Goal: Contribute content: Add original content to the website for others to see

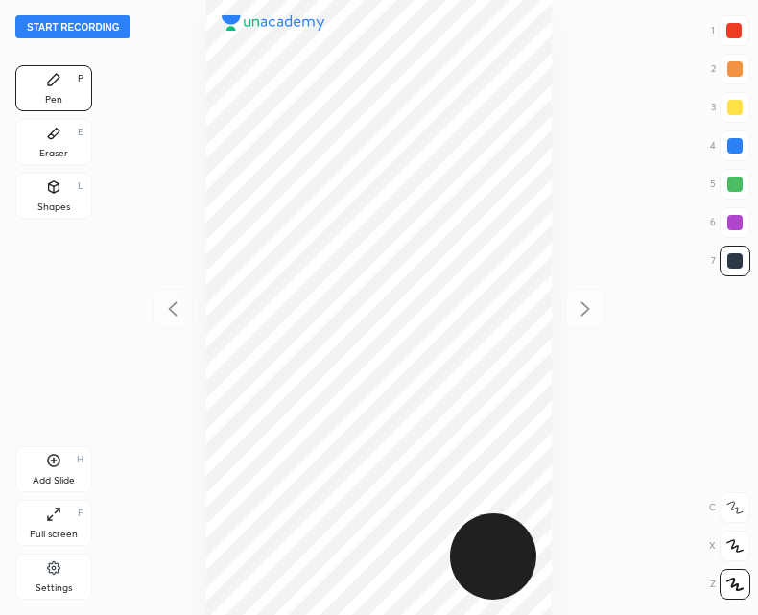
scroll to position [615, 451]
drag, startPoint x: 98, startPoint y: 22, endPoint x: 129, endPoint y: 108, distance: 90.8
click at [129, 107] on div "Start recording 1 2 3 4 5 6 7 R O A L C X Z Erase all C X Z Pen P Eraser E Shap…" at bounding box center [379, 307] width 758 height 615
click at [62, 26] on button "Start recording" at bounding box center [72, 26] width 115 height 23
drag, startPoint x: 56, startPoint y: 469, endPoint x: 172, endPoint y: 266, distance: 234.3
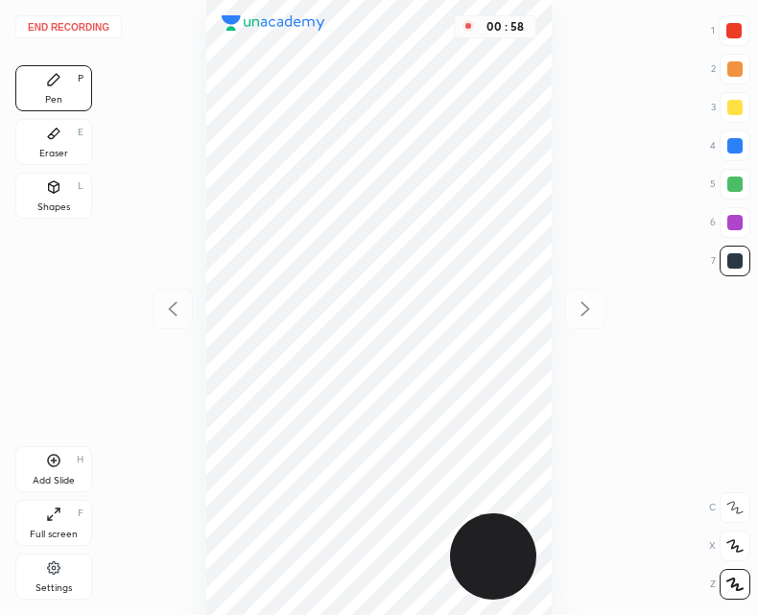
click at [55, 467] on div "Add Slide H" at bounding box center [53, 469] width 77 height 46
click at [172, 319] on icon at bounding box center [172, 309] width 23 height 23
click at [53, 472] on div "Add Slide H" at bounding box center [53, 469] width 77 height 46
click at [157, 321] on div at bounding box center [173, 309] width 40 height 40
click at [60, 469] on div "Add Slide H" at bounding box center [53, 469] width 77 height 46
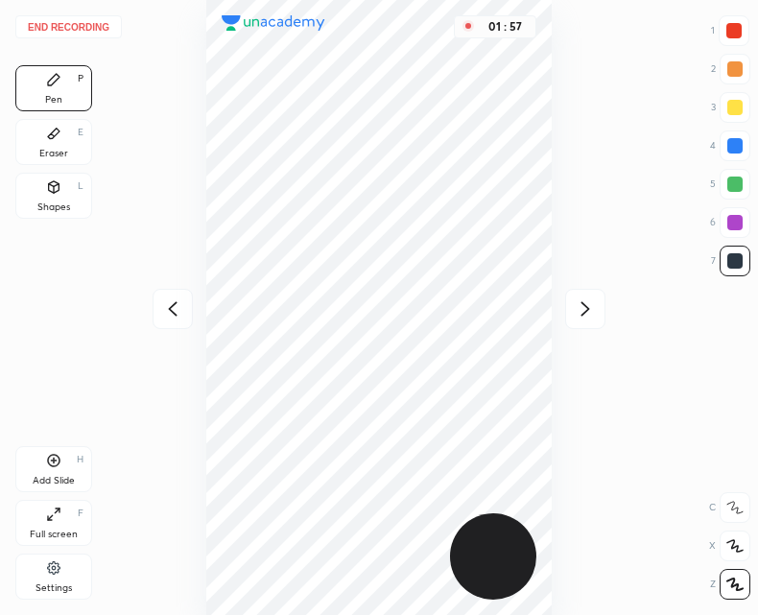
drag, startPoint x: 162, startPoint y: 319, endPoint x: 186, endPoint y: 320, distance: 24.0
click at [167, 320] on icon at bounding box center [172, 309] width 23 height 23
click at [578, 310] on icon at bounding box center [585, 309] width 23 height 23
click at [197, 306] on div "02 : 21" at bounding box center [379, 307] width 451 height 615
drag, startPoint x: 158, startPoint y: 304, endPoint x: 184, endPoint y: 317, distance: 28.8
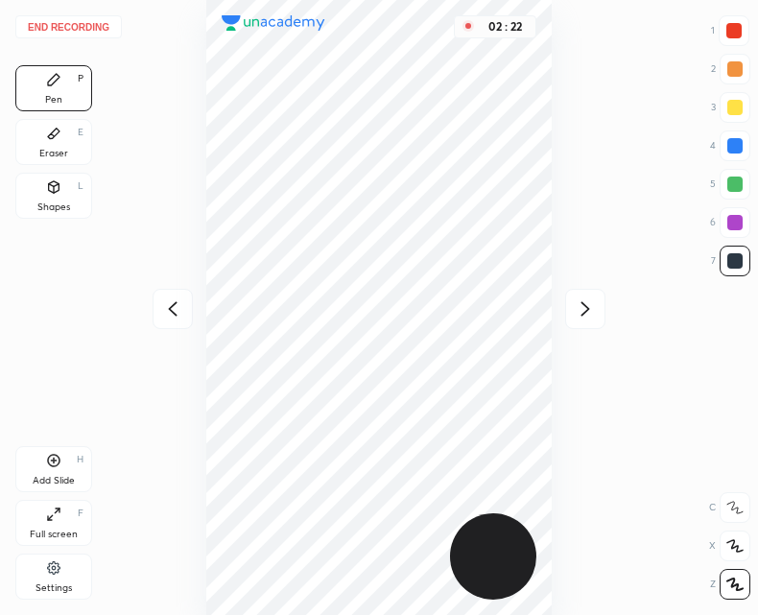
click at [158, 303] on div at bounding box center [173, 309] width 40 height 40
drag, startPoint x: 600, startPoint y: 295, endPoint x: 582, endPoint y: 302, distance: 19.8
click at [598, 298] on div at bounding box center [585, 309] width 40 height 40
drag, startPoint x: 174, startPoint y: 309, endPoint x: 185, endPoint y: 325, distance: 20.0
click at [175, 308] on icon at bounding box center [172, 309] width 23 height 23
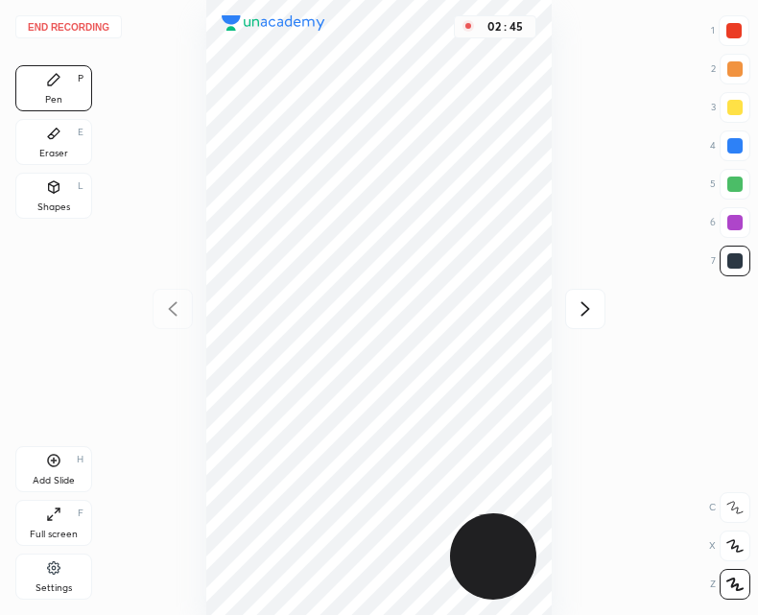
click at [57, 467] on div "Add Slide H" at bounding box center [53, 469] width 77 height 46
drag, startPoint x: 167, startPoint y: 314, endPoint x: 181, endPoint y: 308, distance: 15.5
click at [170, 311] on icon at bounding box center [172, 309] width 23 height 23
drag, startPoint x: 44, startPoint y: 475, endPoint x: 81, endPoint y: 379, distance: 102.7
click at [44, 476] on div "Add Slide" at bounding box center [54, 481] width 42 height 10
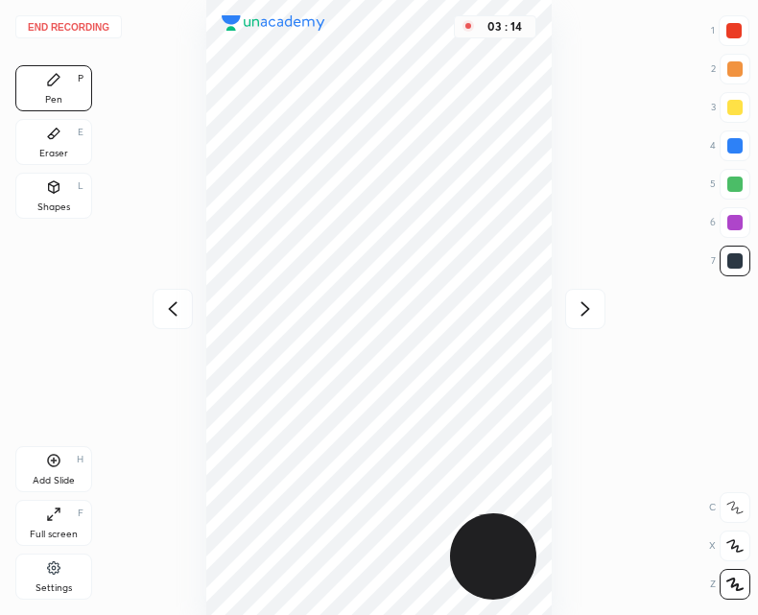
click at [165, 306] on icon at bounding box center [172, 309] width 23 height 23
click at [591, 302] on icon at bounding box center [585, 309] width 23 height 23
drag, startPoint x: 586, startPoint y: 300, endPoint x: 563, endPoint y: 296, distance: 23.4
click at [582, 300] on icon at bounding box center [585, 309] width 23 height 23
click at [183, 304] on icon at bounding box center [172, 309] width 23 height 23
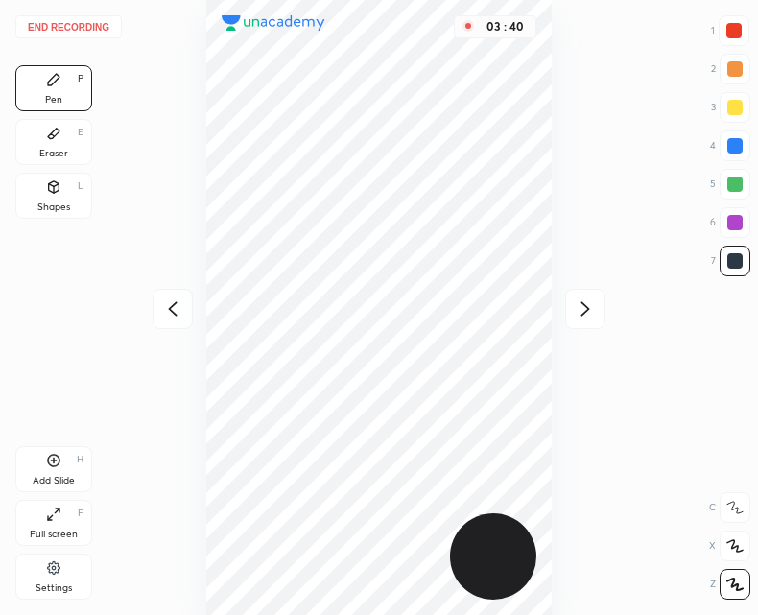
click at [71, 26] on button "End recording" at bounding box center [68, 26] width 107 height 23
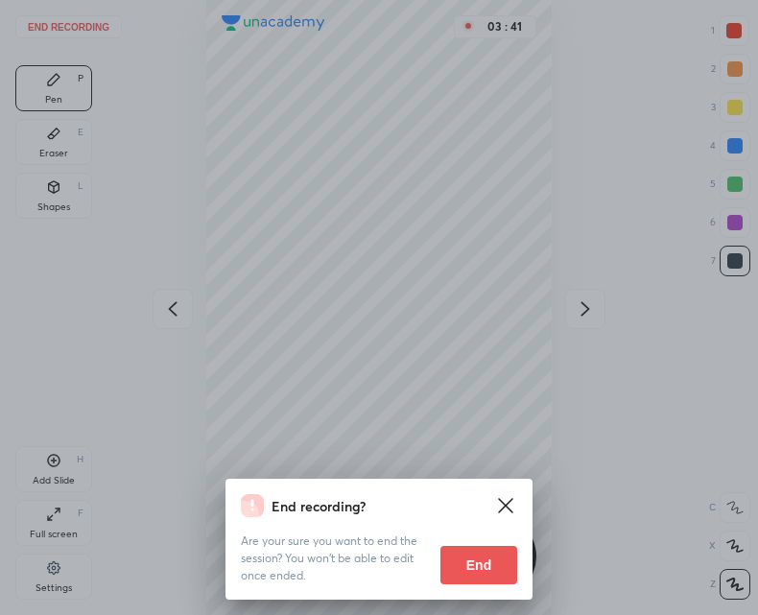
click at [459, 558] on button "End" at bounding box center [479, 565] width 77 height 38
